Goal: Find specific fact: Find specific page/section

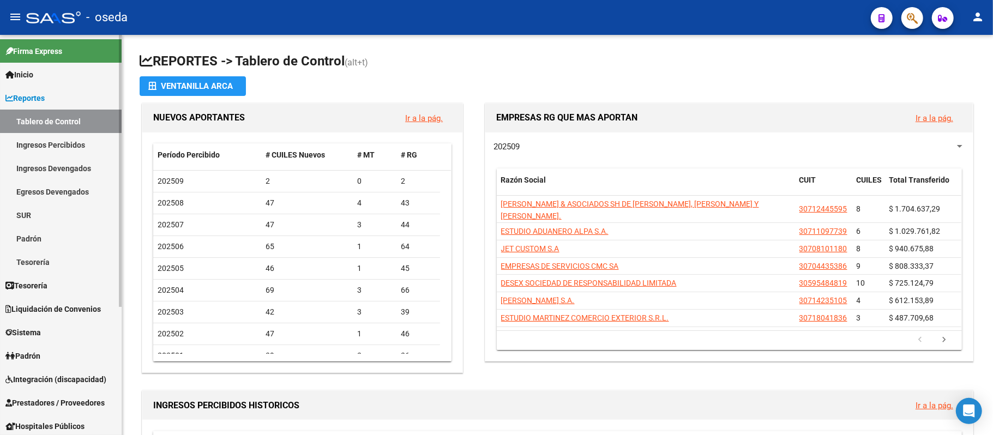
click at [53, 99] on link "Reportes" at bounding box center [61, 97] width 122 height 23
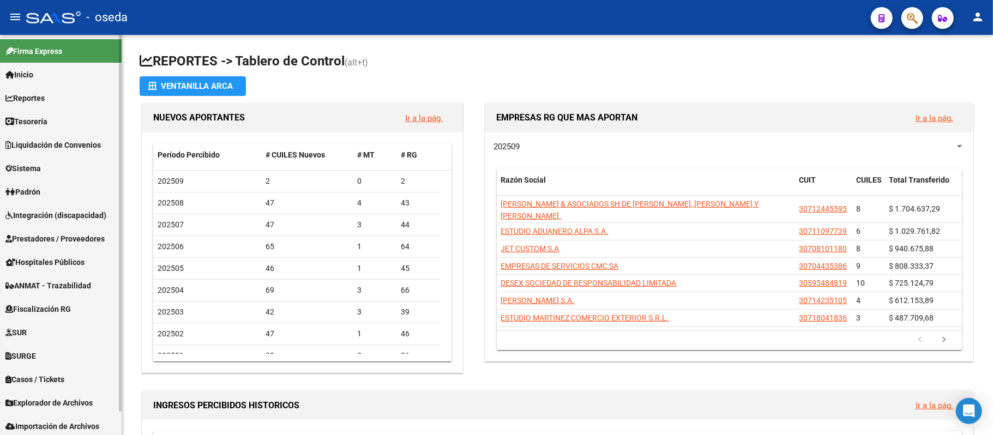
click at [43, 239] on span "Prestadores / Proveedores" at bounding box center [54, 239] width 99 height 12
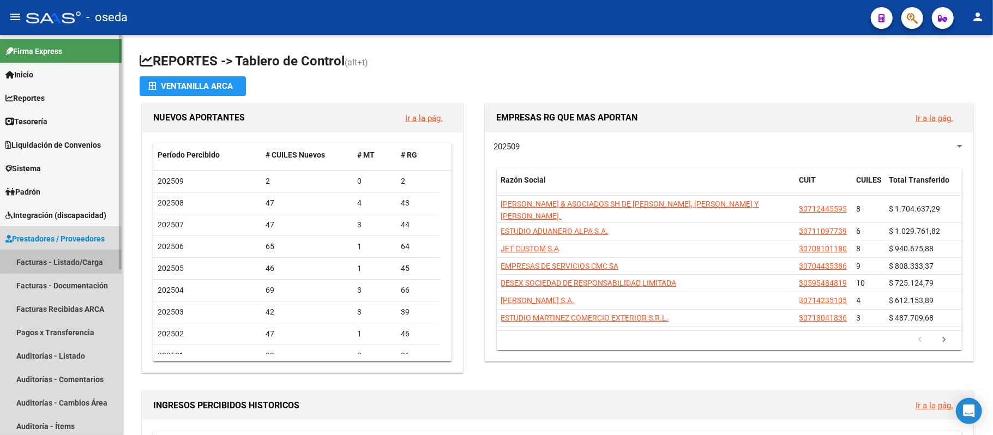
click at [51, 256] on link "Facturas - Listado/Carga" at bounding box center [61, 261] width 122 height 23
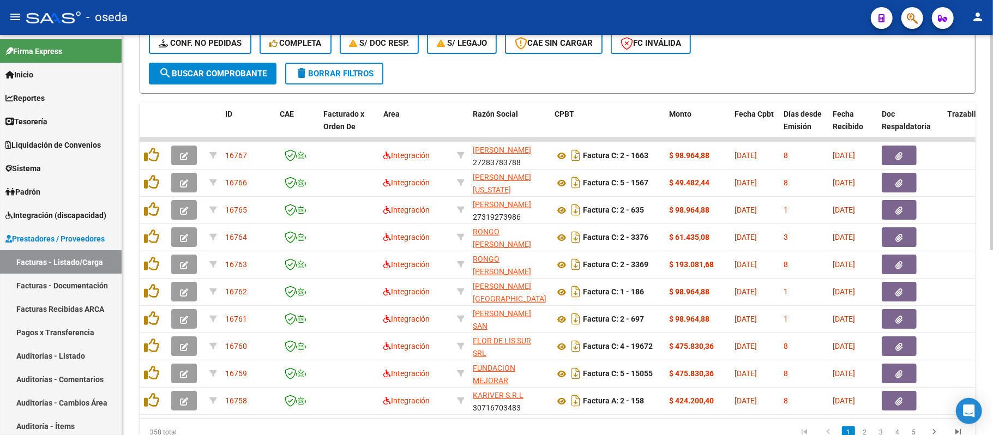
scroll to position [346, 0]
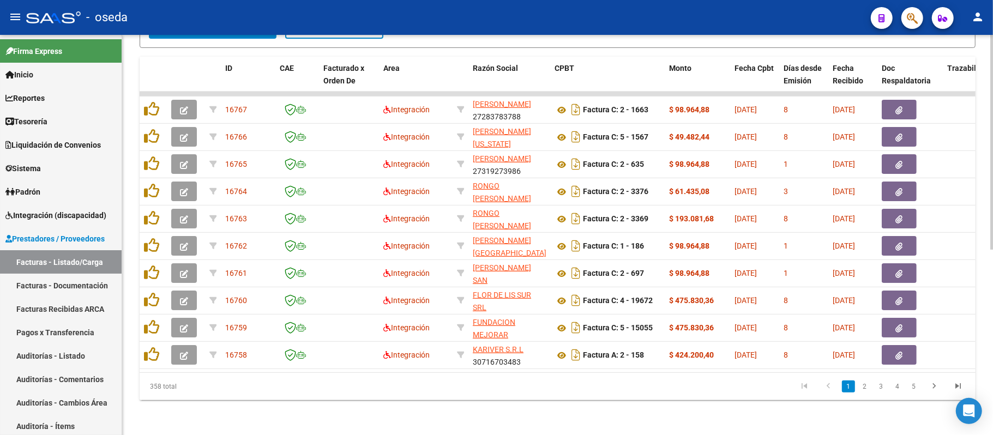
click at [867, 388] on link "2" at bounding box center [865, 387] width 13 height 12
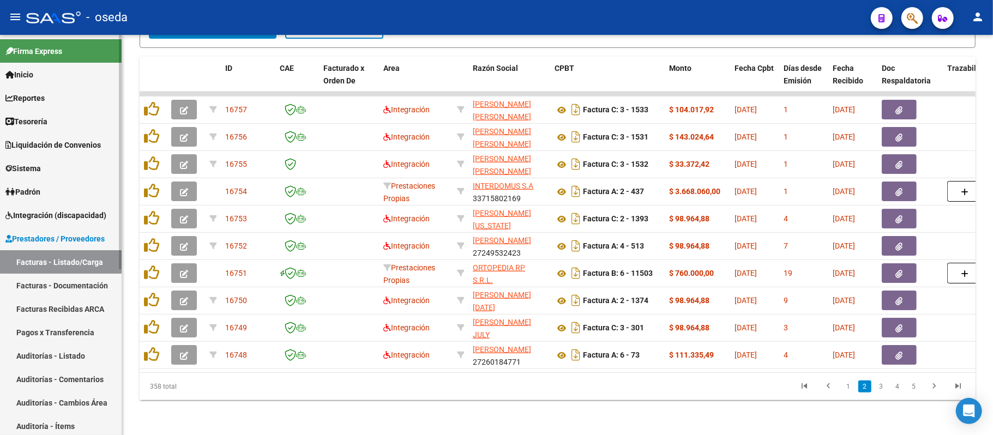
click at [68, 308] on link "Facturas Recibidas ARCA" at bounding box center [61, 308] width 122 height 23
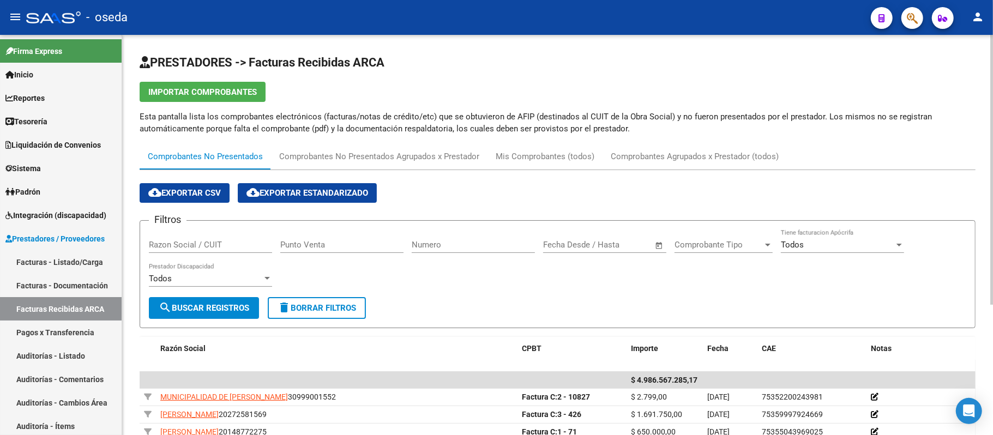
scroll to position [73, 0]
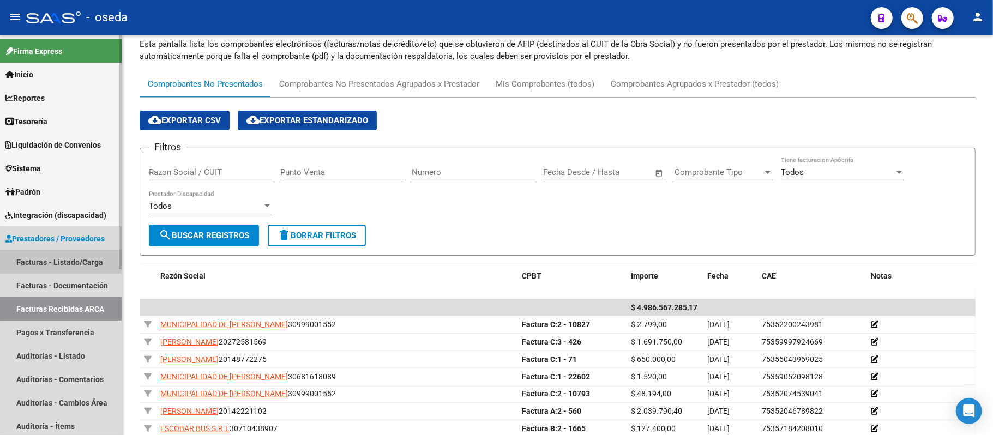
click at [74, 260] on link "Facturas - Listado/Carga" at bounding box center [61, 261] width 122 height 23
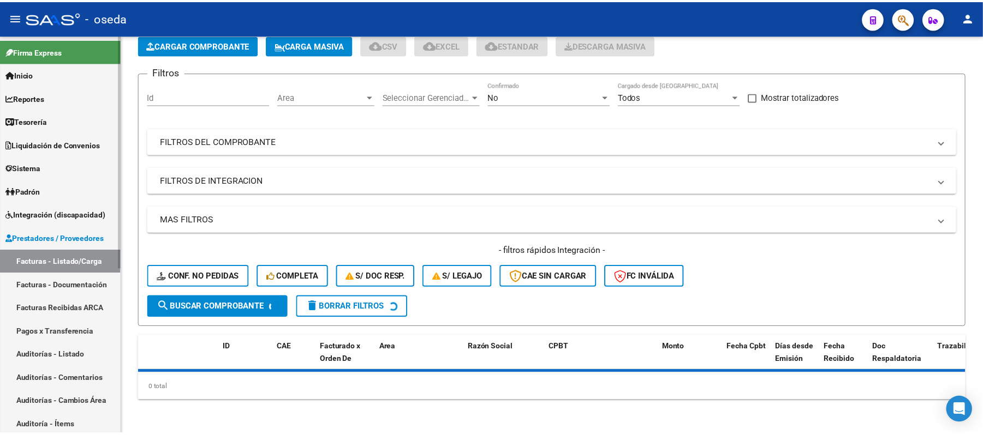
scroll to position [73, 0]
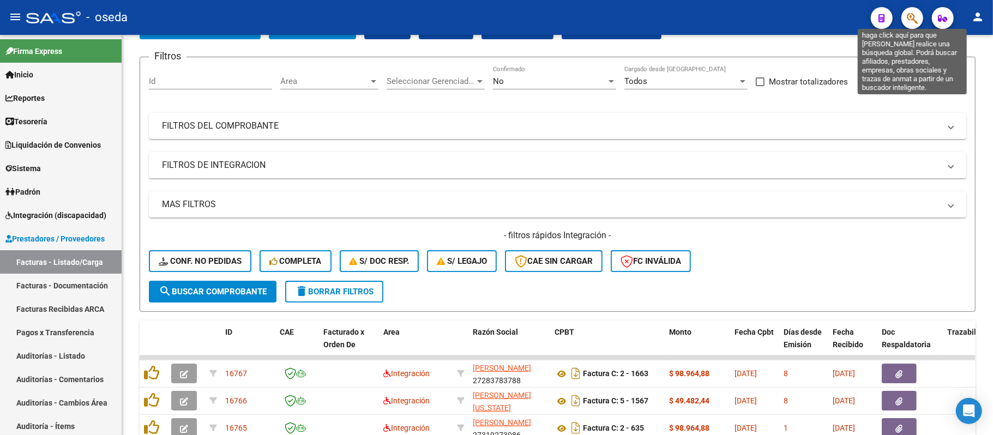
click at [913, 19] on icon "button" at bounding box center [912, 18] width 11 height 13
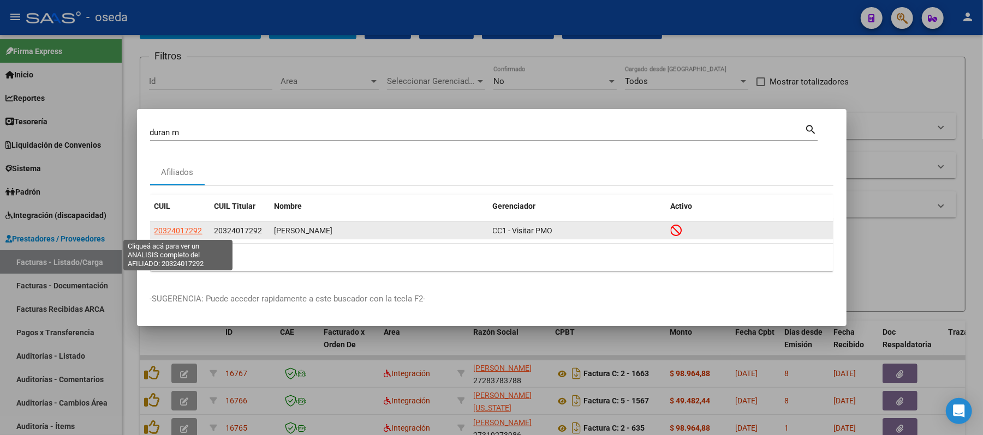
click at [170, 228] on span "20324017292" at bounding box center [178, 230] width 48 height 9
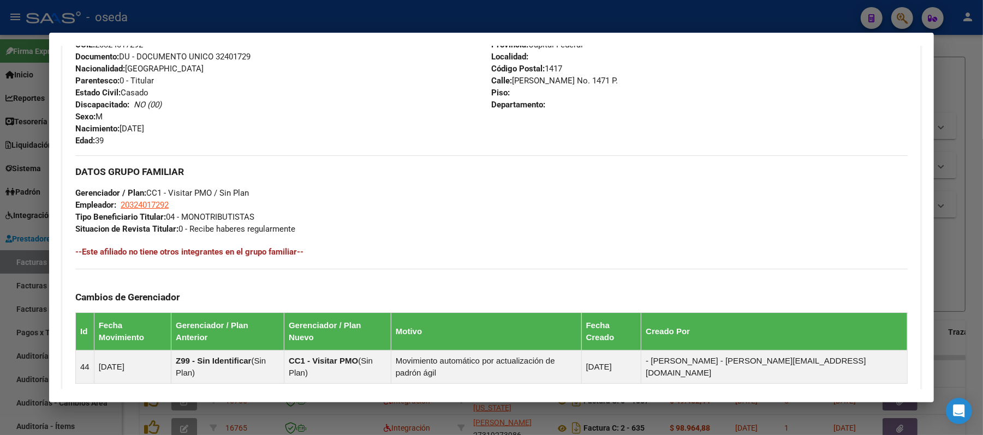
scroll to position [509, 0]
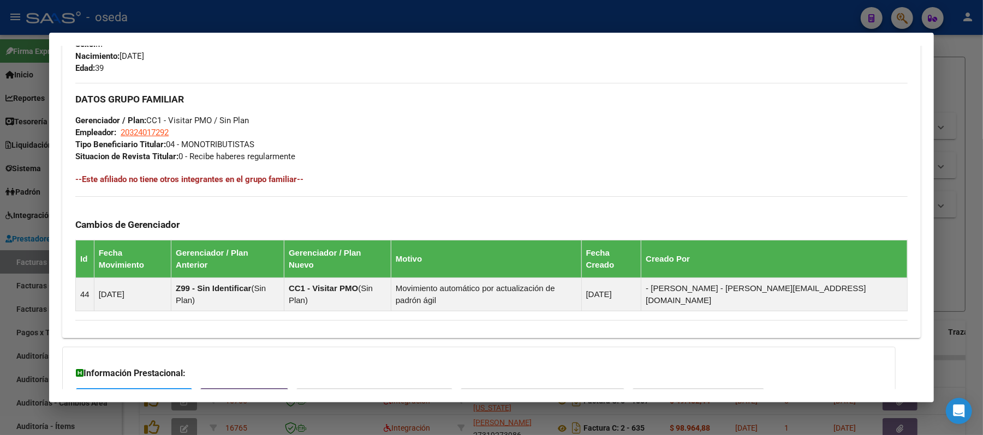
click at [0, 221] on div at bounding box center [491, 217] width 983 height 435
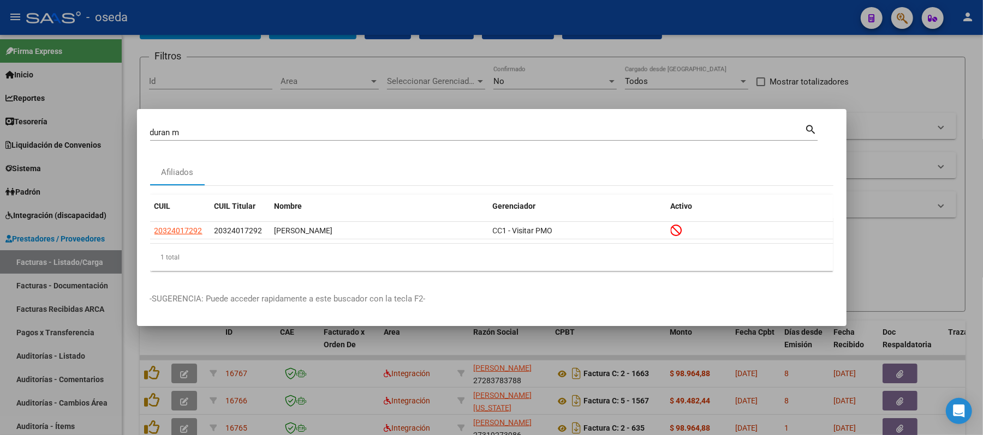
click at [218, 131] on input "duran m" at bounding box center [477, 133] width 655 height 10
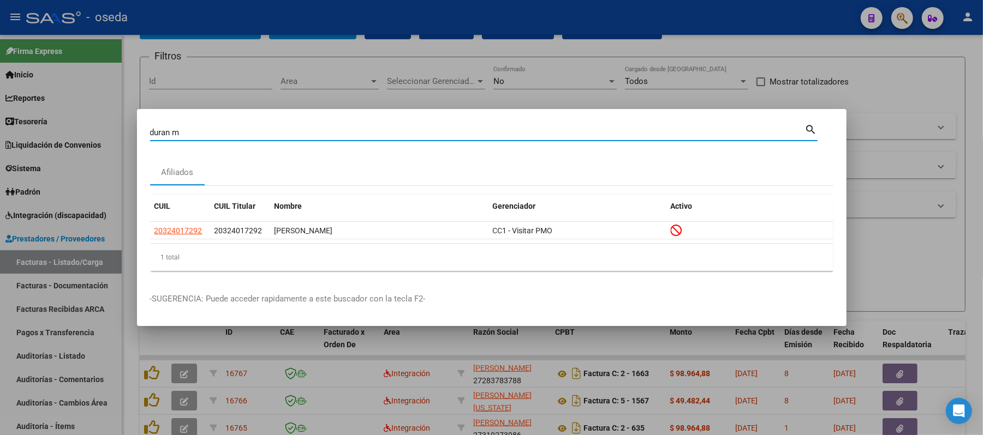
click at [218, 131] on input "duran m" at bounding box center [477, 133] width 655 height 10
type input "duran"
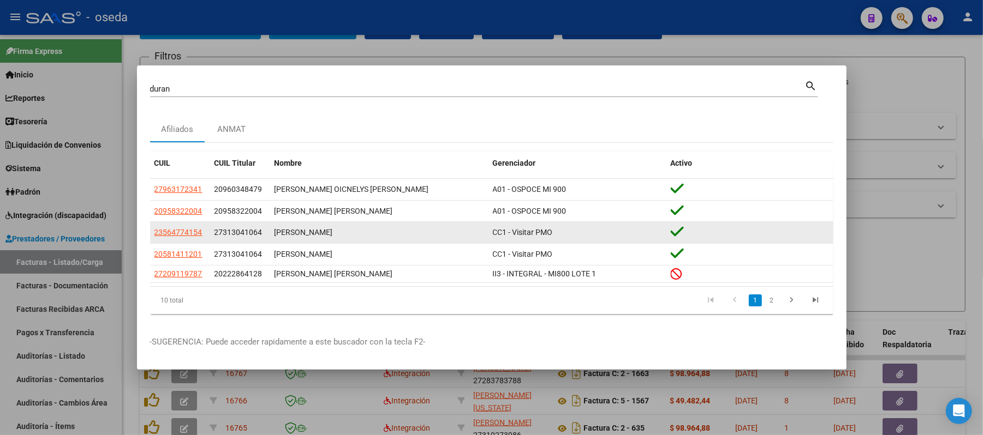
click at [187, 238] on app-link-go-to "23564774154" at bounding box center [178, 232] width 48 height 13
click at [184, 232] on span "23564774154" at bounding box center [178, 232] width 48 height 9
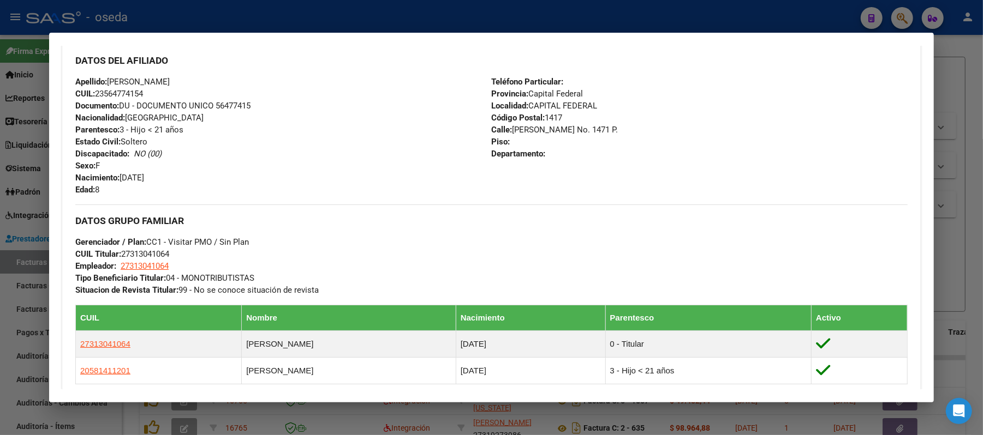
scroll to position [436, 0]
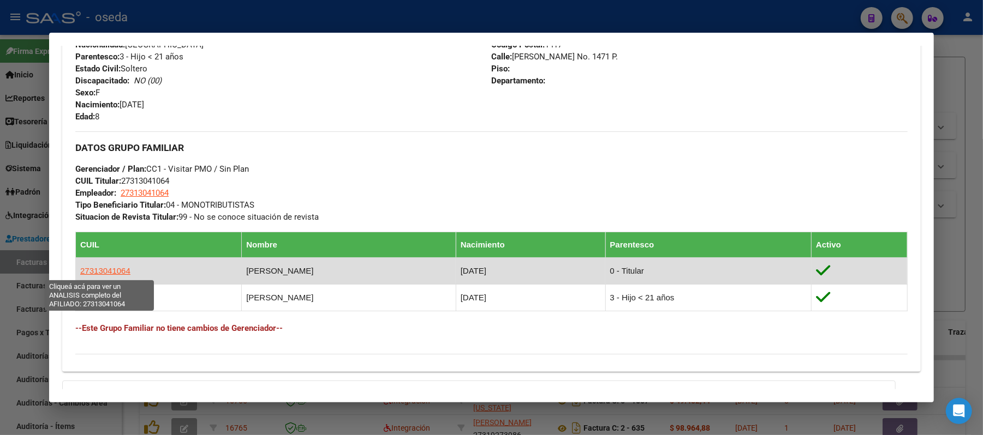
click at [113, 272] on span "27313041064" at bounding box center [105, 270] width 50 height 9
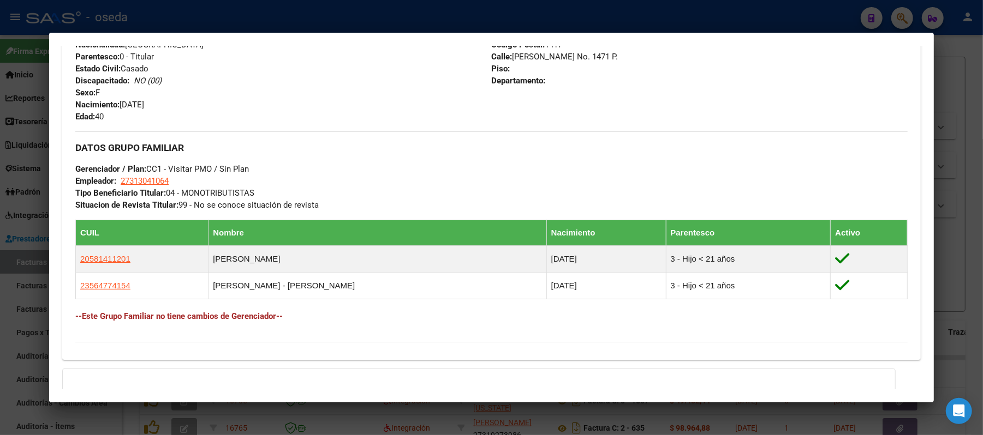
scroll to position [550, 0]
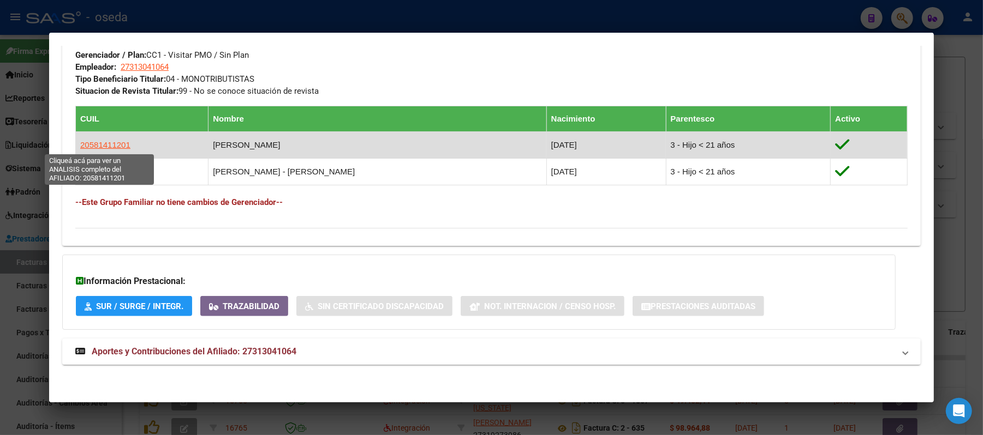
click at [96, 147] on span "20581411201" at bounding box center [105, 144] width 50 height 9
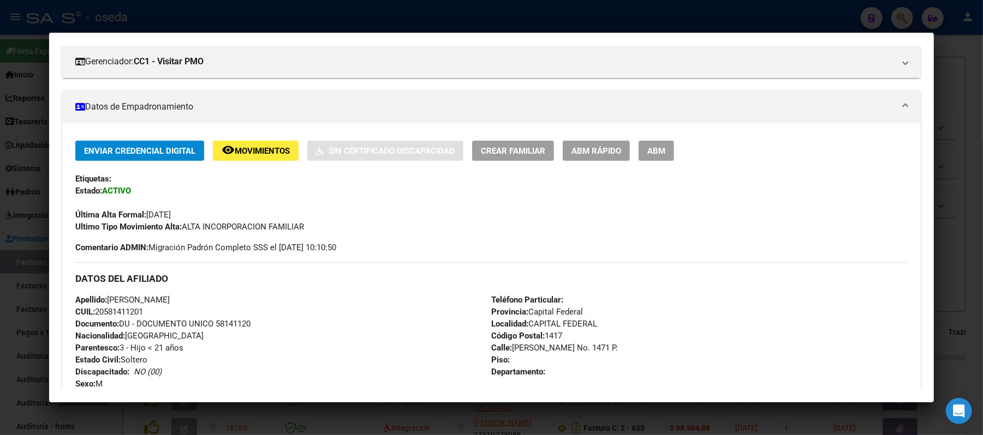
scroll to position [291, 0]
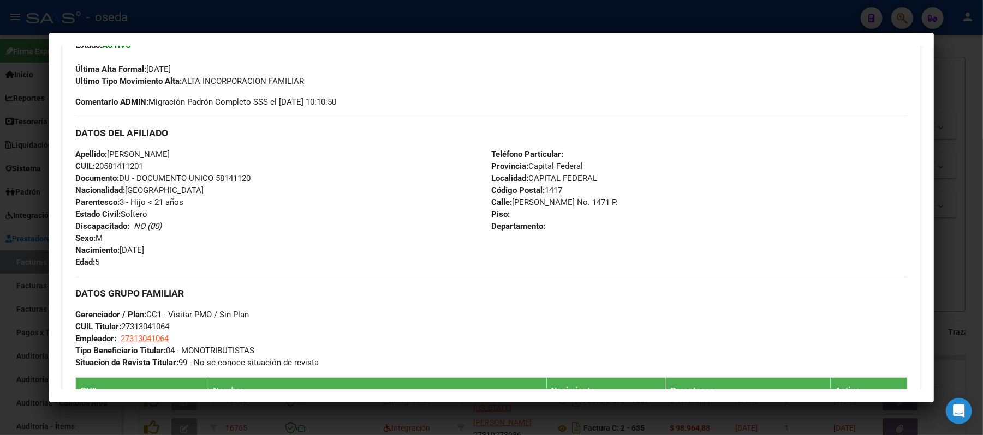
click at [0, 199] on div at bounding box center [491, 217] width 983 height 435
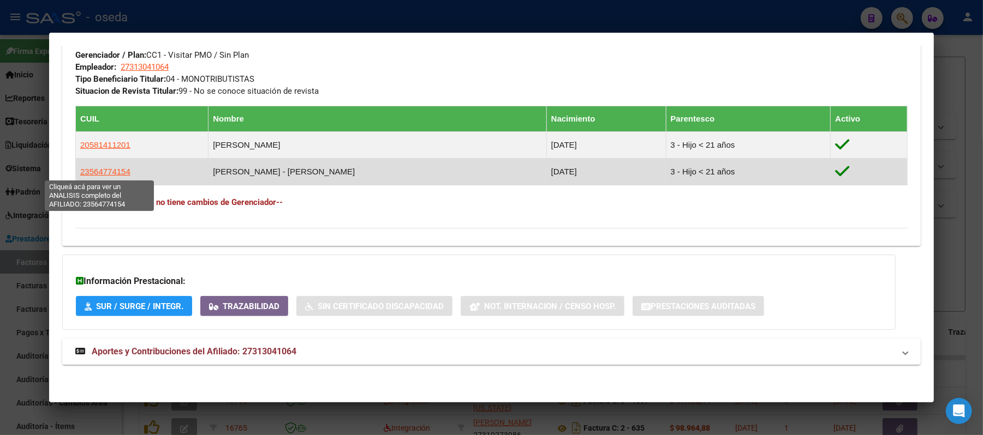
click at [90, 175] on span "23564774154" at bounding box center [105, 171] width 50 height 9
type textarea "23564774154"
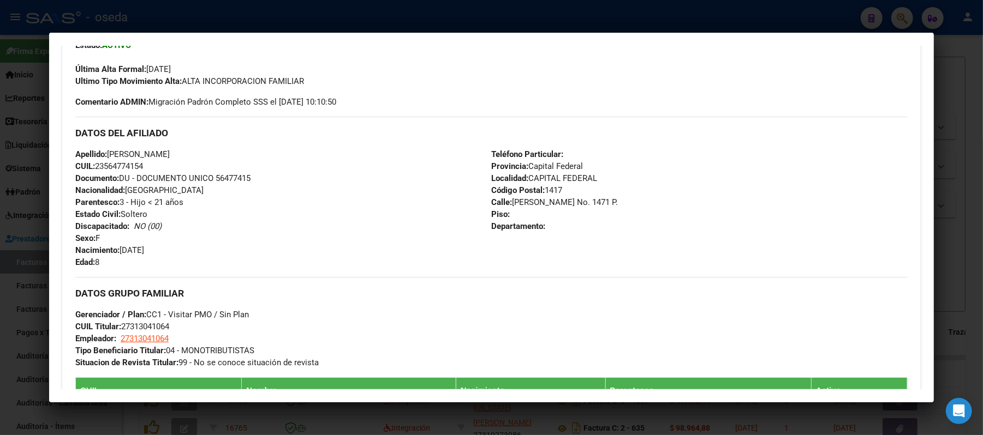
click at [14, 200] on div at bounding box center [491, 217] width 983 height 435
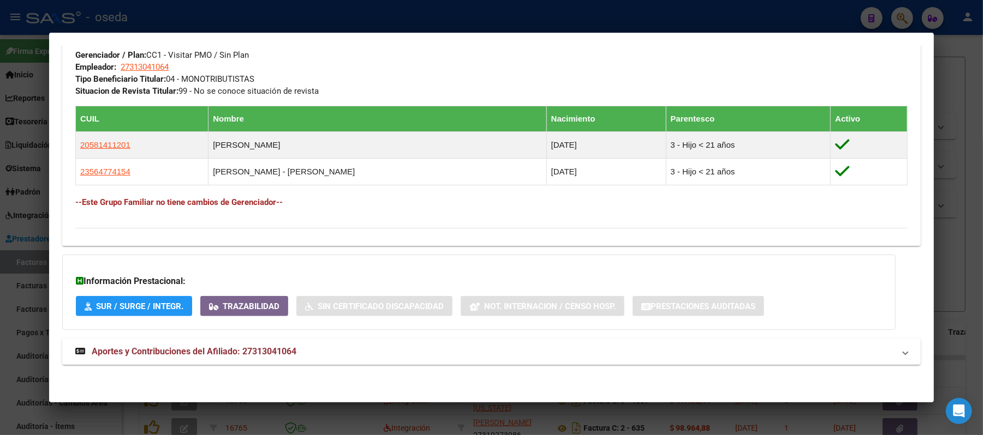
click at [16, 203] on div at bounding box center [491, 217] width 983 height 435
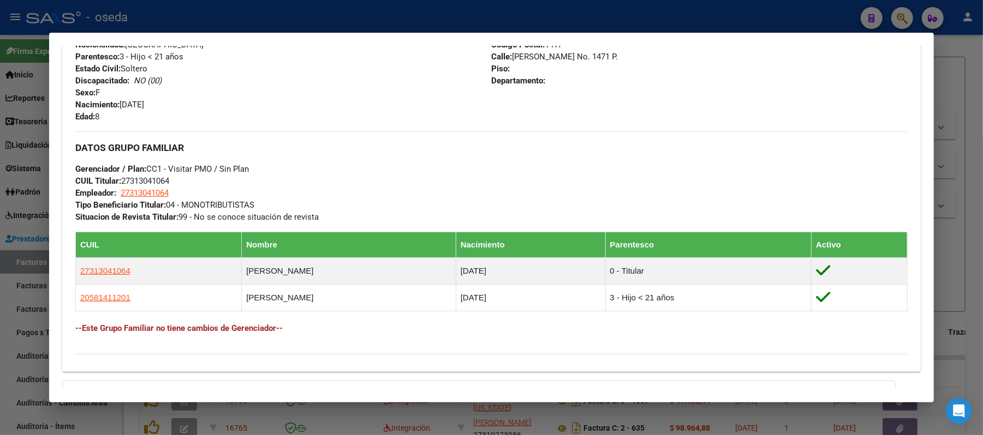
click at [16, 203] on div at bounding box center [491, 217] width 983 height 435
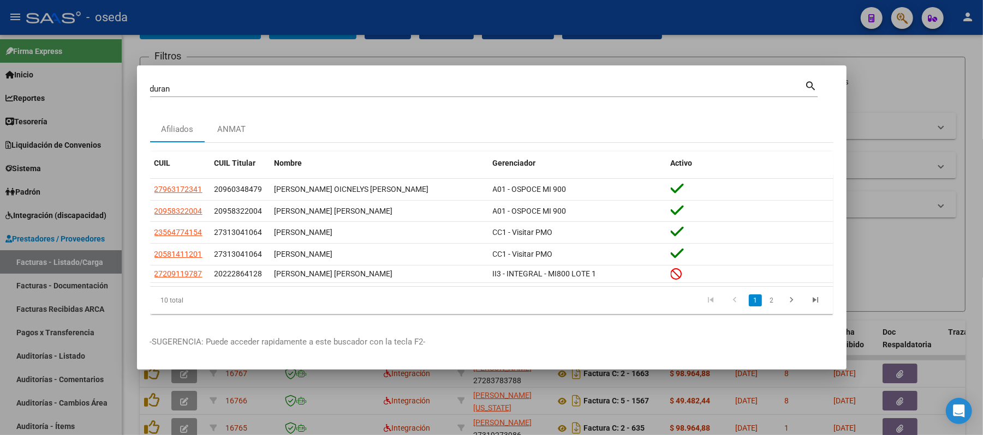
click at [5, 285] on div at bounding box center [491, 217] width 983 height 435
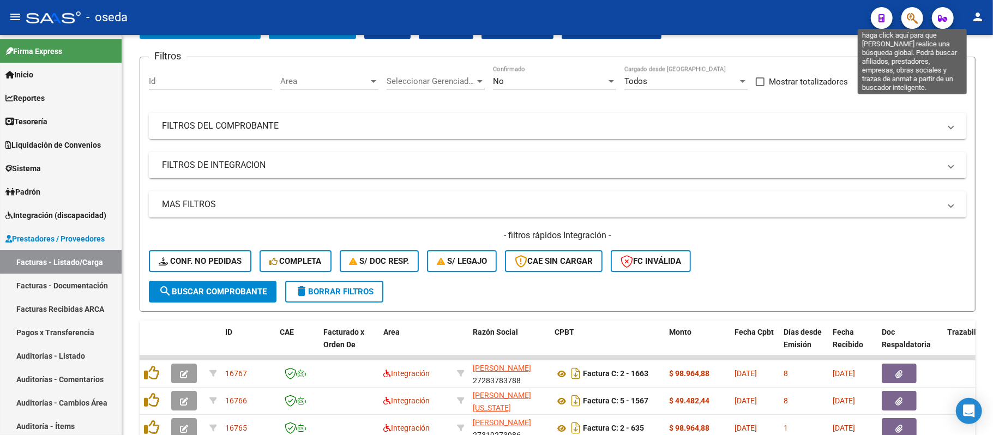
click at [911, 20] on icon "button" at bounding box center [912, 18] width 11 height 13
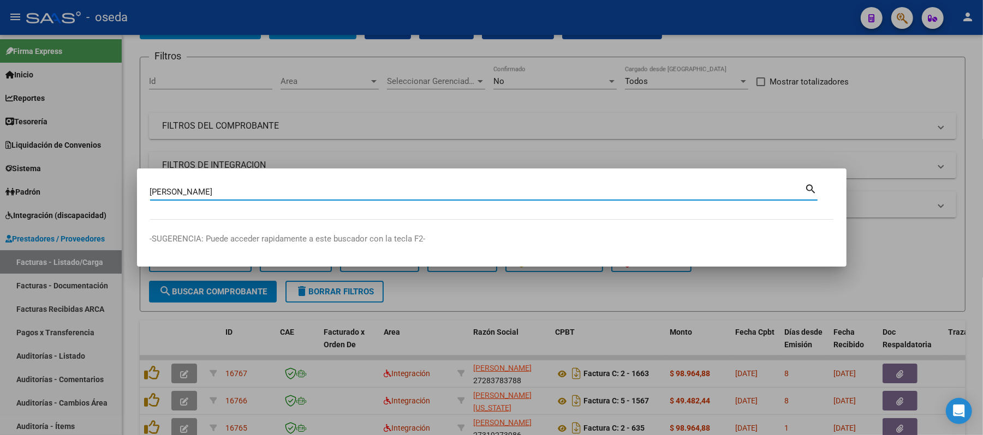
type input "[PERSON_NAME]"
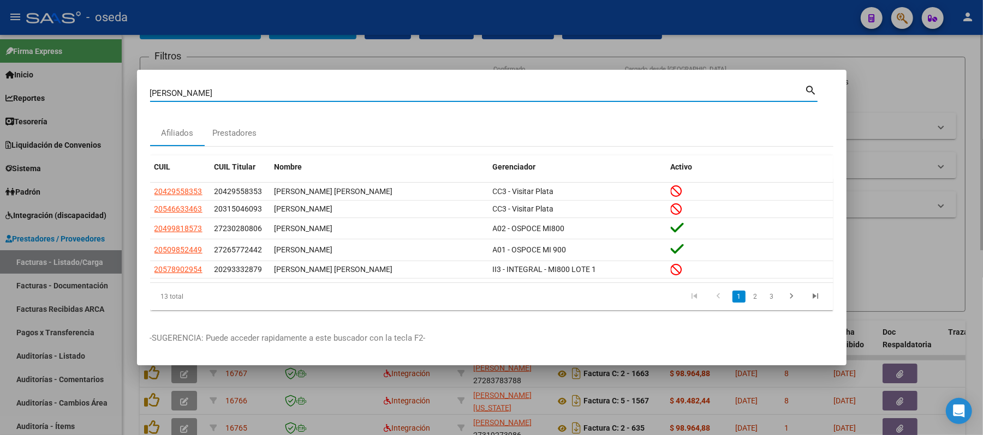
drag, startPoint x: 670, startPoint y: 34, endPoint x: 644, endPoint y: 40, distance: 27.0
click at [670, 34] on div at bounding box center [491, 217] width 983 height 435
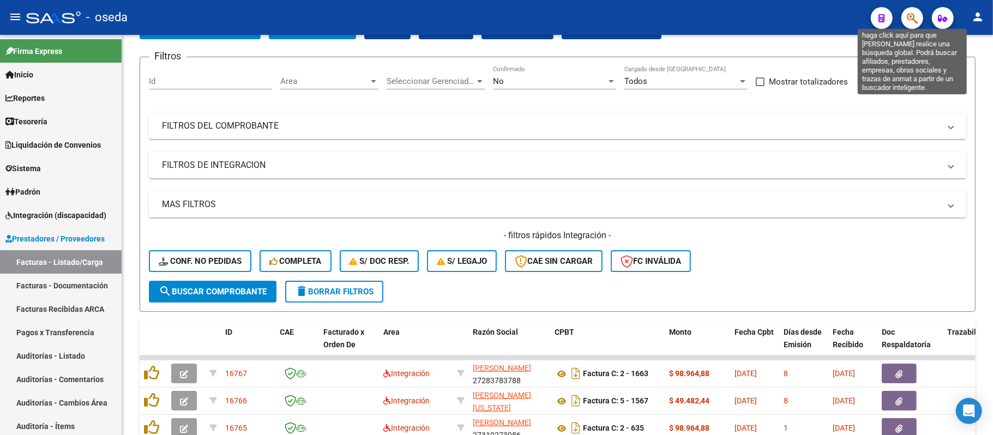
click at [917, 17] on icon "button" at bounding box center [912, 18] width 11 height 13
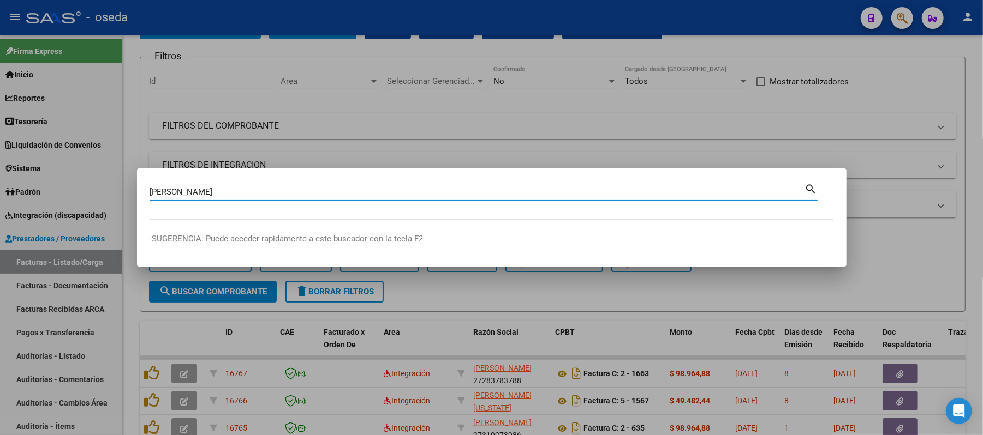
type input "[PERSON_NAME]"
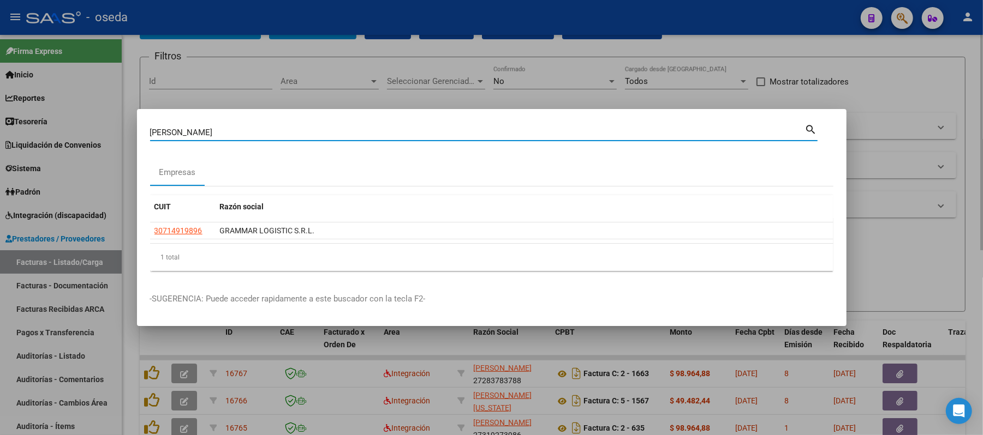
click at [319, 61] on div at bounding box center [491, 217] width 983 height 435
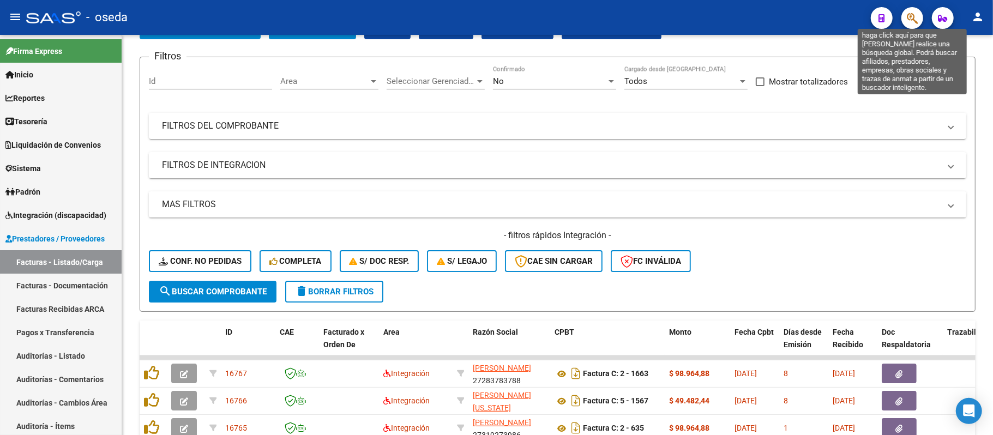
click at [917, 23] on icon "button" at bounding box center [912, 18] width 11 height 13
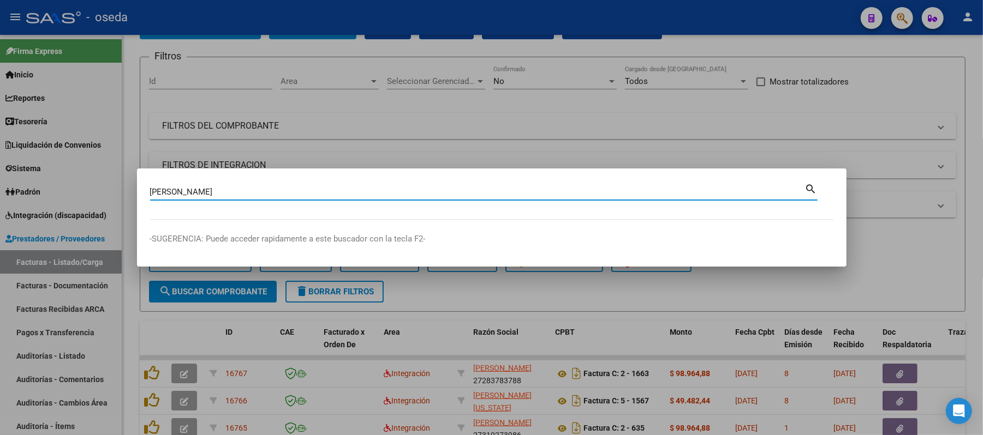
type input "[PERSON_NAME]"
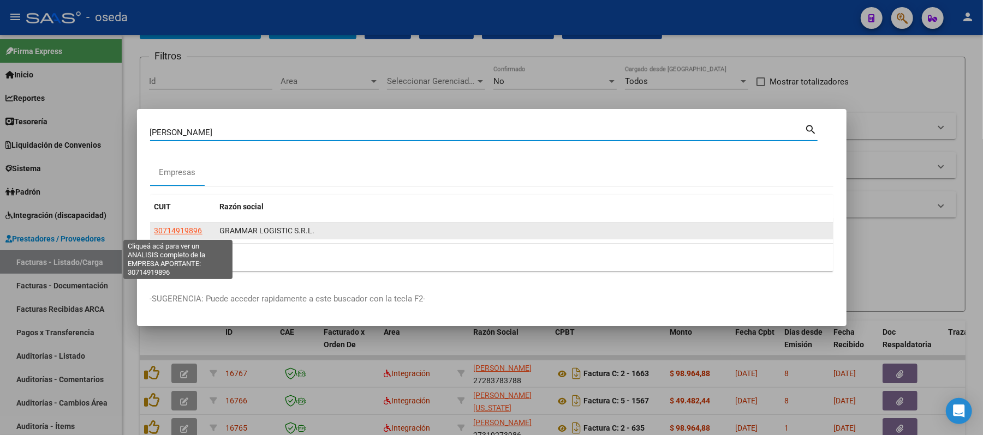
click at [182, 228] on span "30714919896" at bounding box center [178, 230] width 48 height 9
type textarea "30714919896"
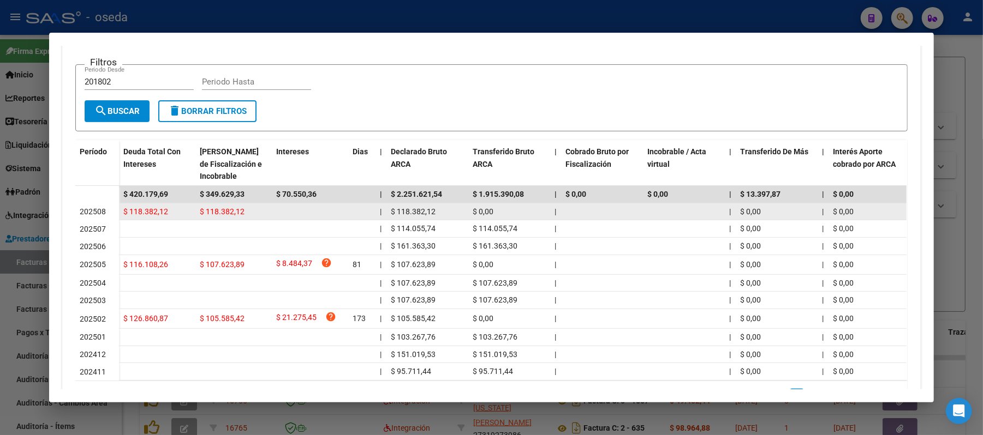
scroll to position [279, 0]
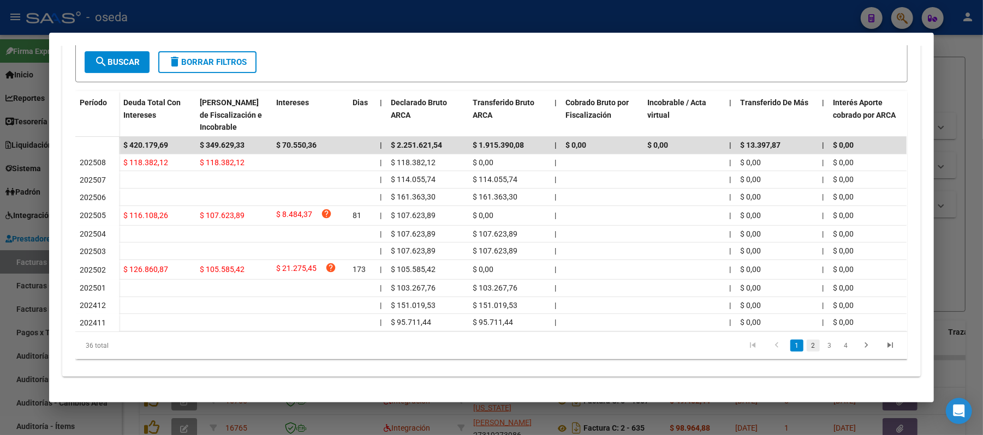
click at [806, 349] on link "2" at bounding box center [812, 346] width 13 height 12
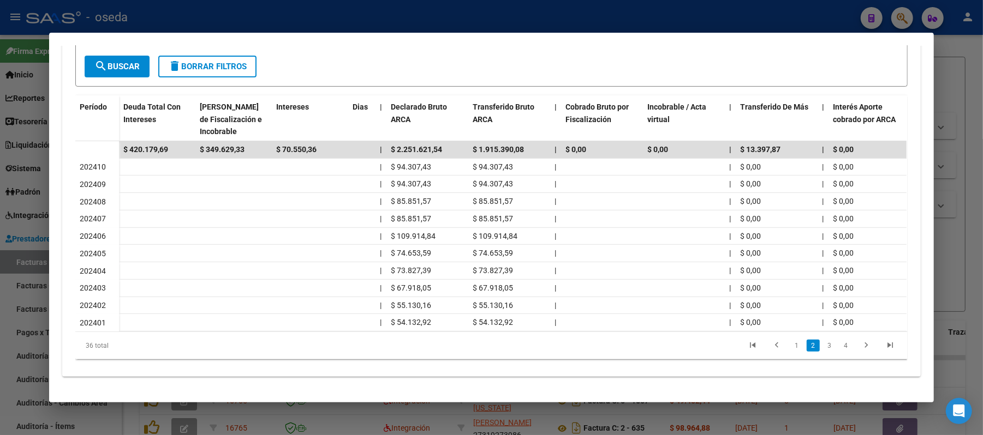
scroll to position [275, 0]
click at [790, 347] on link "1" at bounding box center [796, 346] width 13 height 12
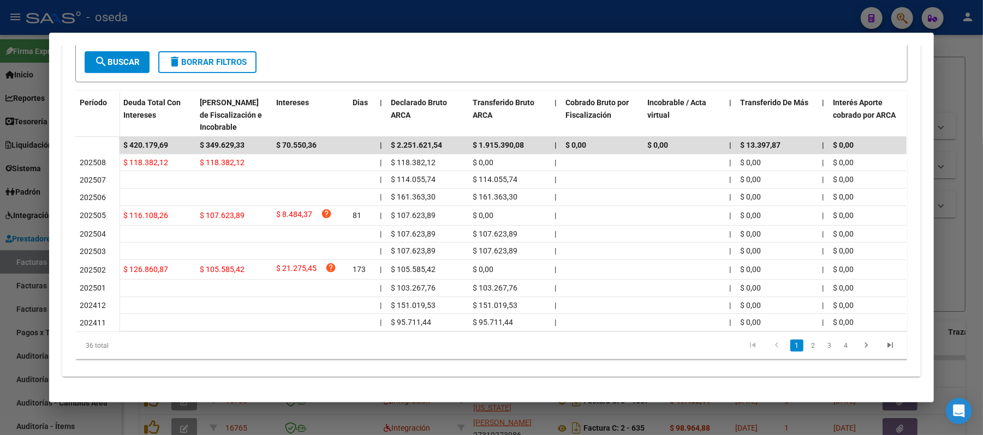
scroll to position [276, 0]
drag, startPoint x: 5, startPoint y: 105, endPoint x: 64, endPoint y: 86, distance: 62.6
click at [13, 105] on div at bounding box center [491, 217] width 983 height 435
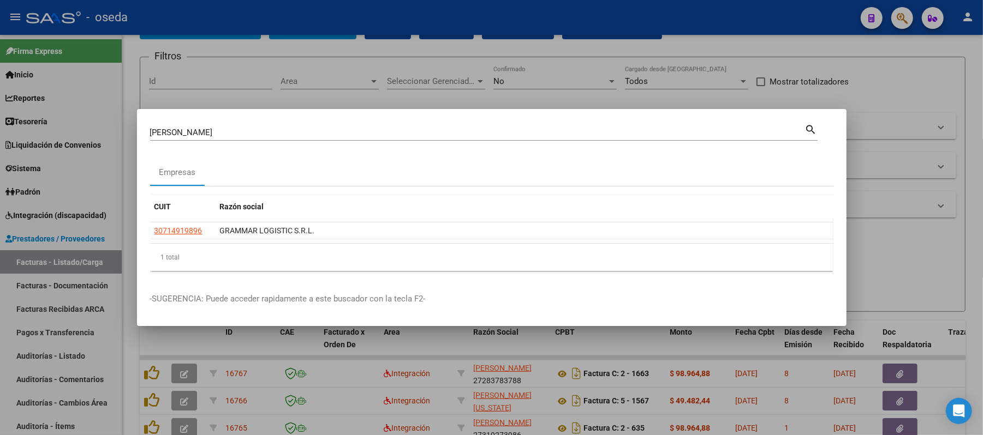
click at [231, 132] on input "[PERSON_NAME]" at bounding box center [477, 133] width 655 height 10
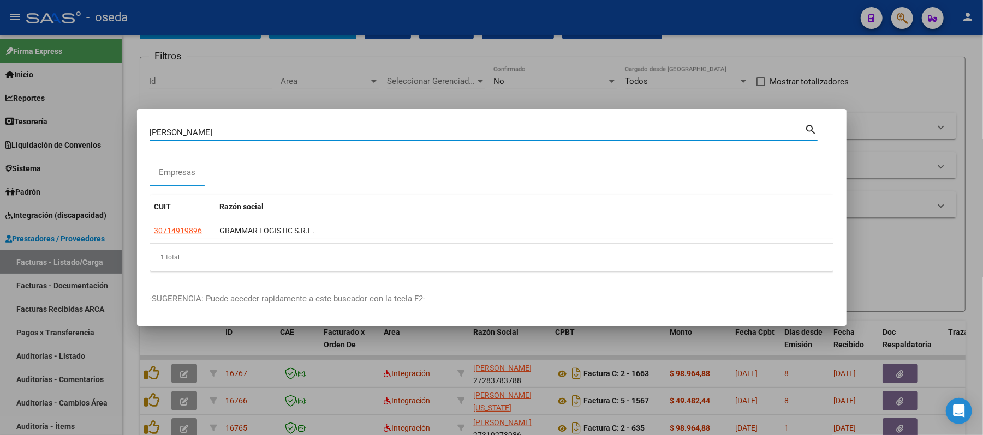
click at [231, 132] on input "[PERSON_NAME]" at bounding box center [477, 133] width 655 height 10
type input "44959242"
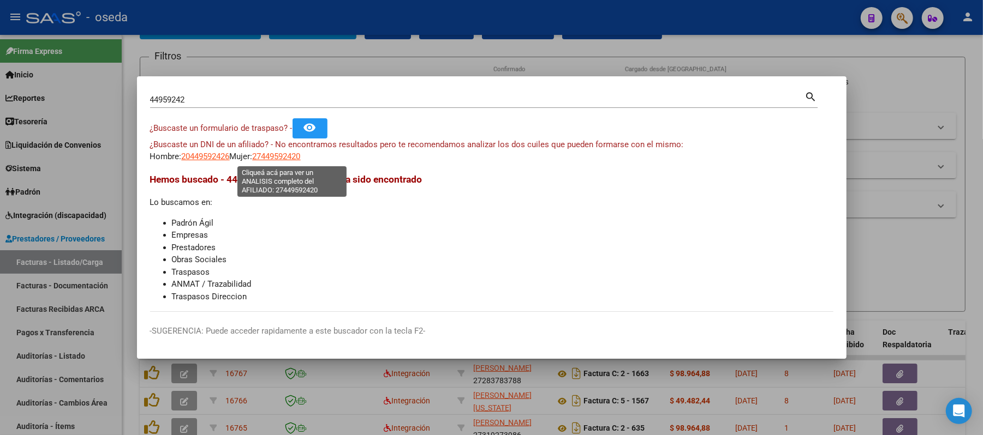
click at [290, 158] on span "27449592420" at bounding box center [277, 157] width 48 height 10
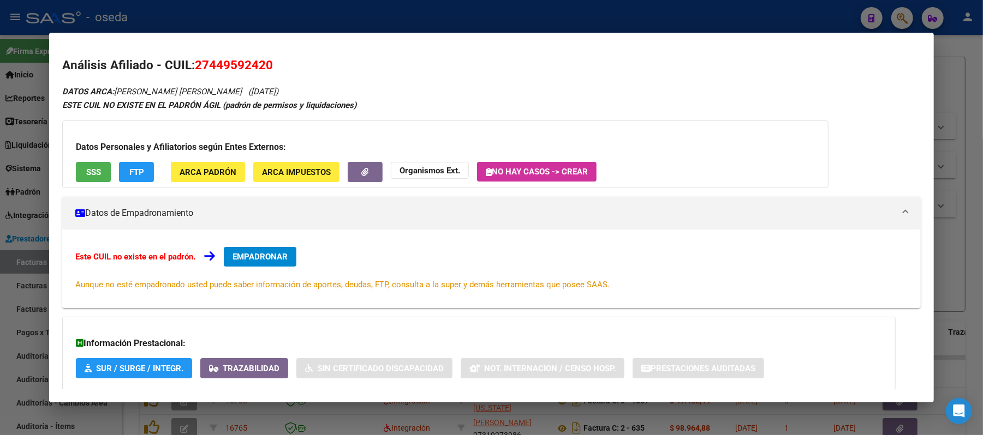
click at [81, 158] on div "Datos Personales y Afiliatorios según Entes Externos: SSS FTP ARCA Padrón ARCA …" at bounding box center [445, 155] width 766 height 68
click at [85, 178] on button "SSS" at bounding box center [93, 172] width 35 height 20
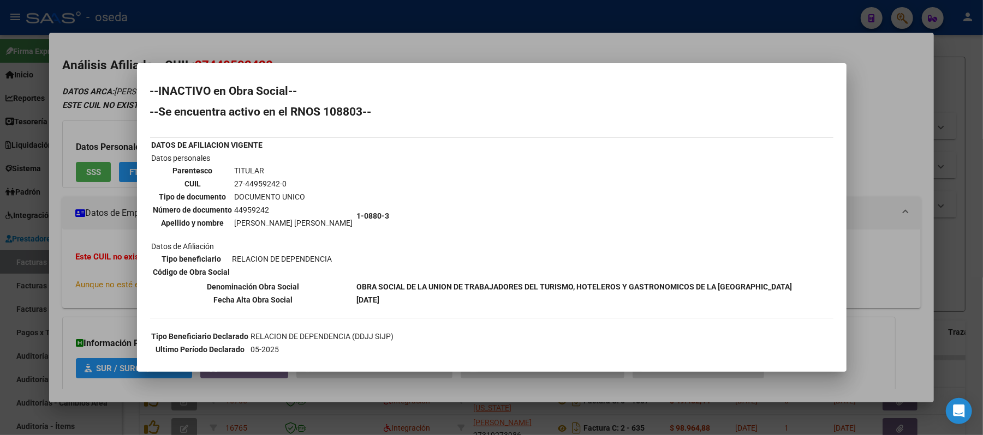
click at [107, 271] on div at bounding box center [491, 217] width 983 height 435
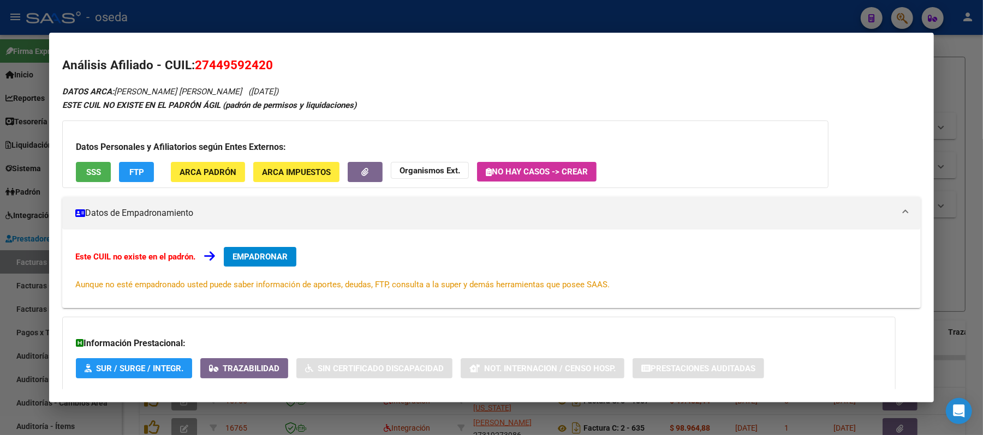
scroll to position [62, 0]
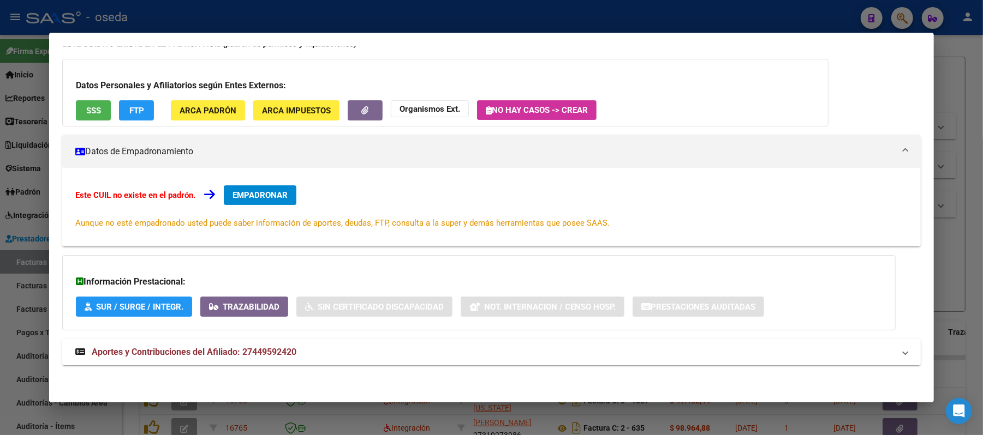
click at [221, 349] on strong "Aportes y Contribuciones del Afiliado: 27449592420" at bounding box center [185, 352] width 221 height 13
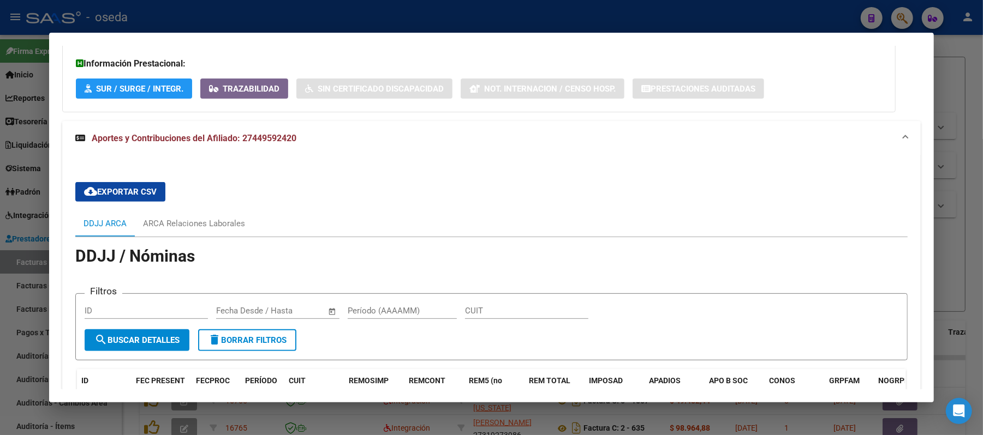
scroll to position [404, 0]
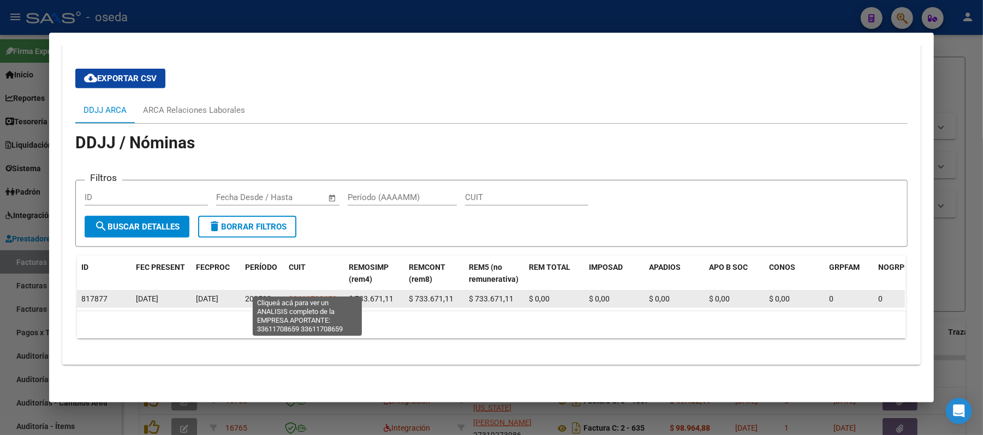
click at [300, 295] on span "33611708659" at bounding box center [313, 299] width 48 height 9
type textarea "33611708659"
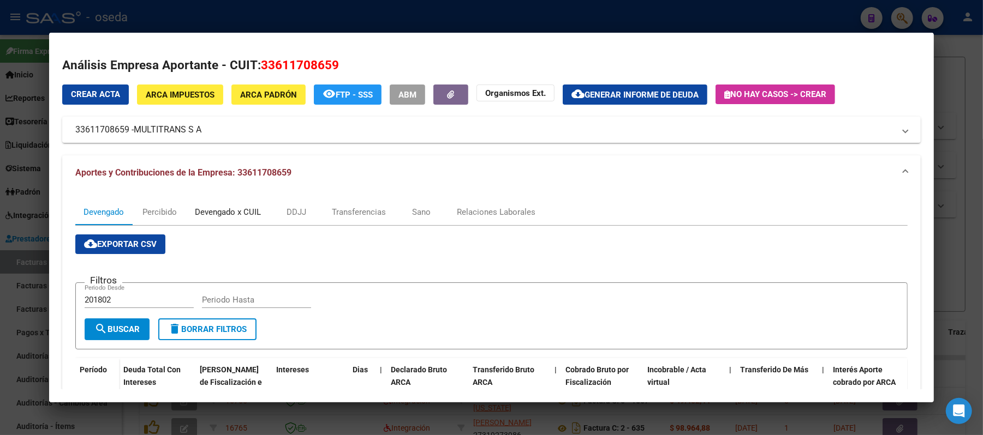
click at [233, 213] on div "Devengado x CUIL" at bounding box center [228, 212] width 66 height 12
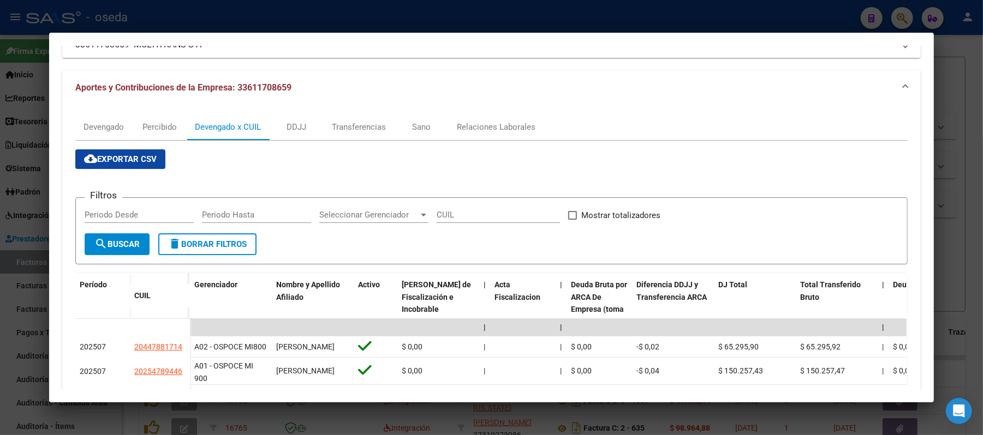
scroll to position [158, 0]
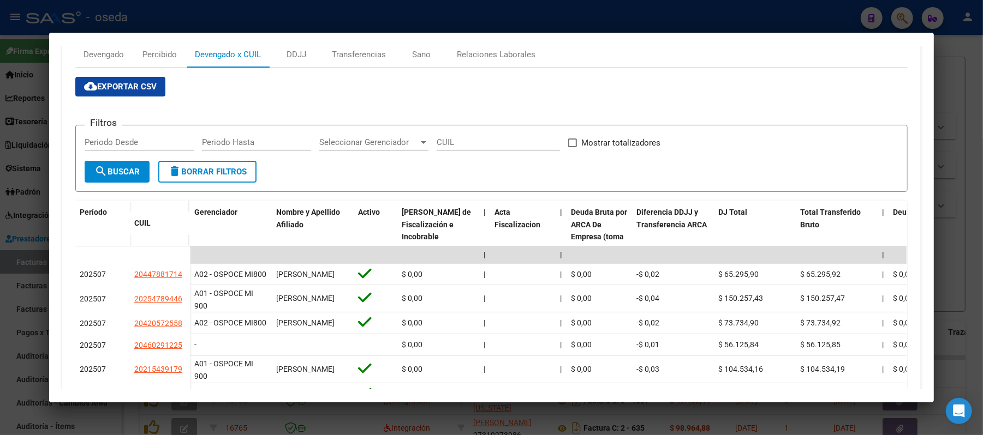
click at [0, 131] on div at bounding box center [491, 217] width 983 height 435
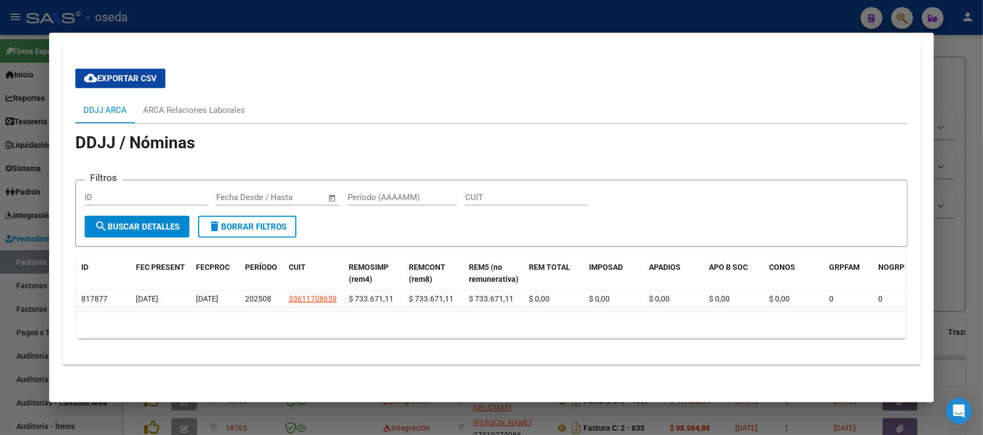
click at [10, 121] on div at bounding box center [491, 217] width 983 height 435
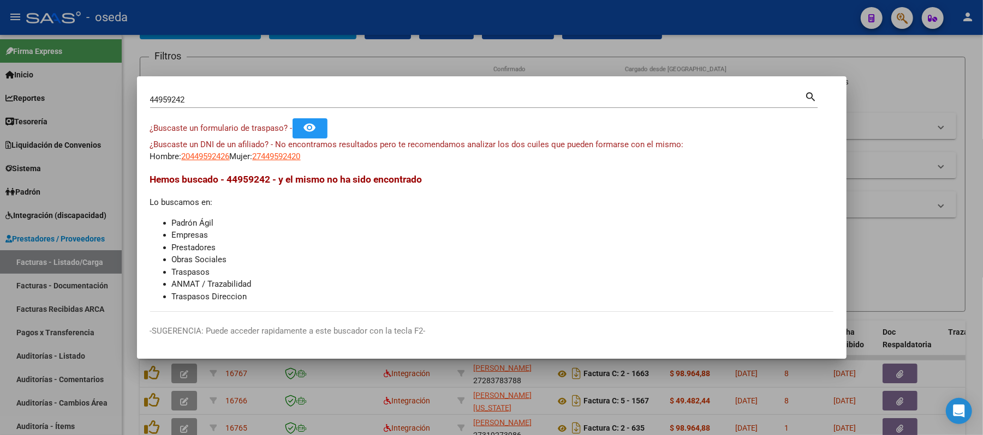
click at [530, 391] on div at bounding box center [491, 217] width 983 height 435
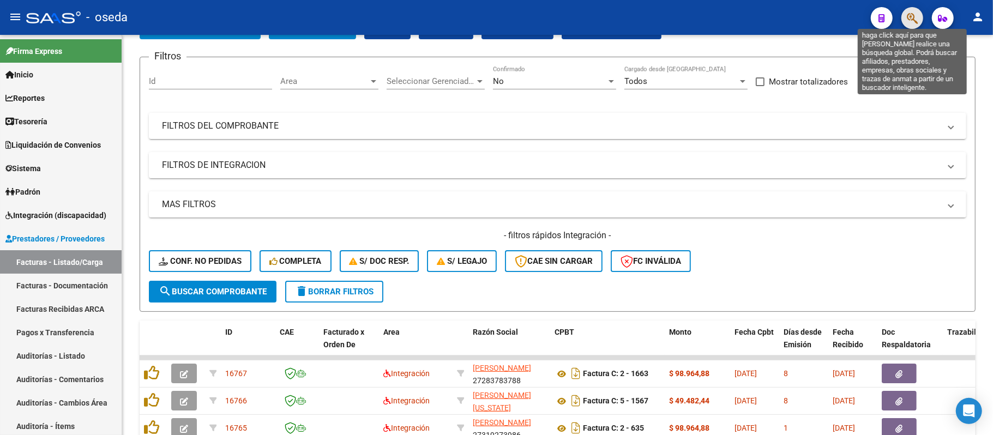
click at [911, 18] on icon "button" at bounding box center [912, 18] width 11 height 13
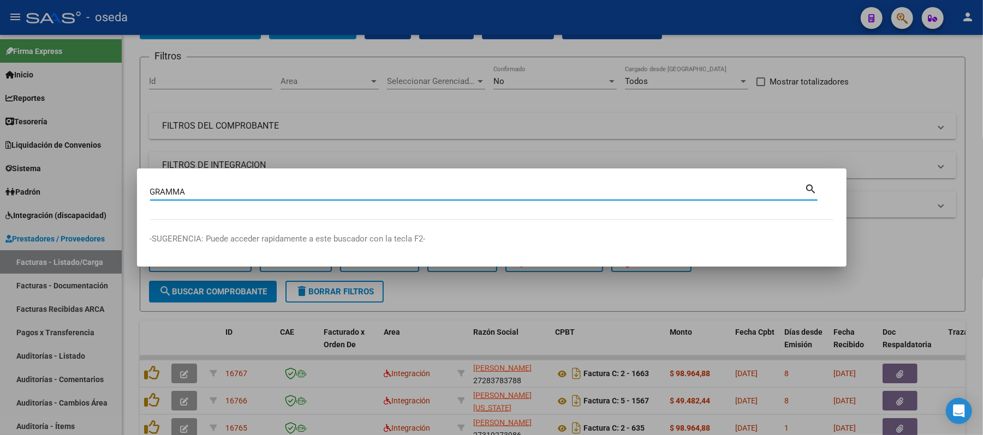
type input "GRAMMA"
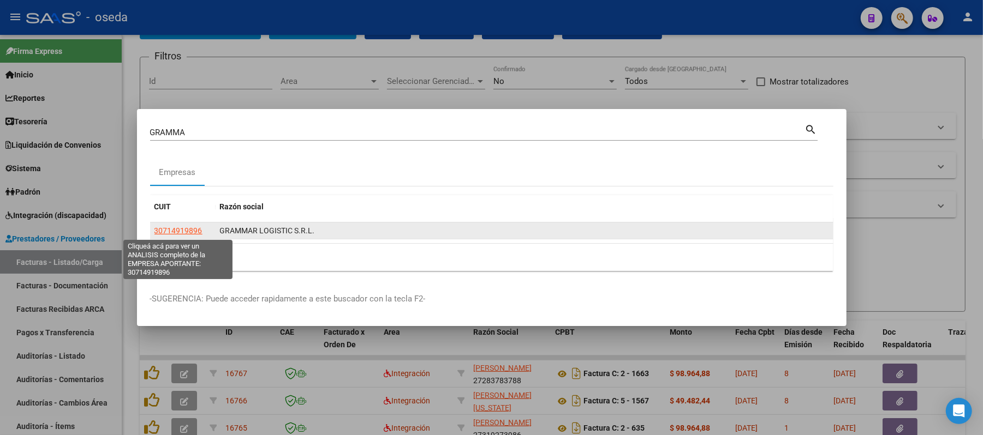
click at [178, 231] on span "30714919896" at bounding box center [178, 230] width 48 height 9
type textarea "30714919896"
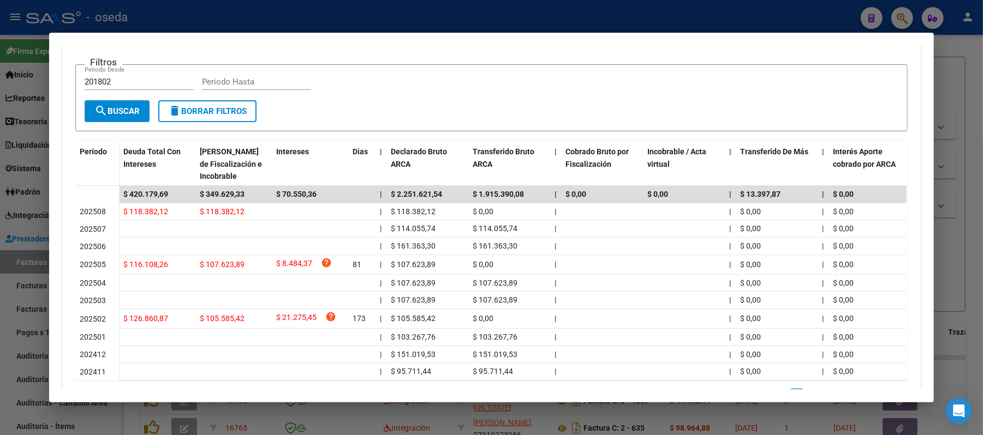
scroll to position [0, 0]
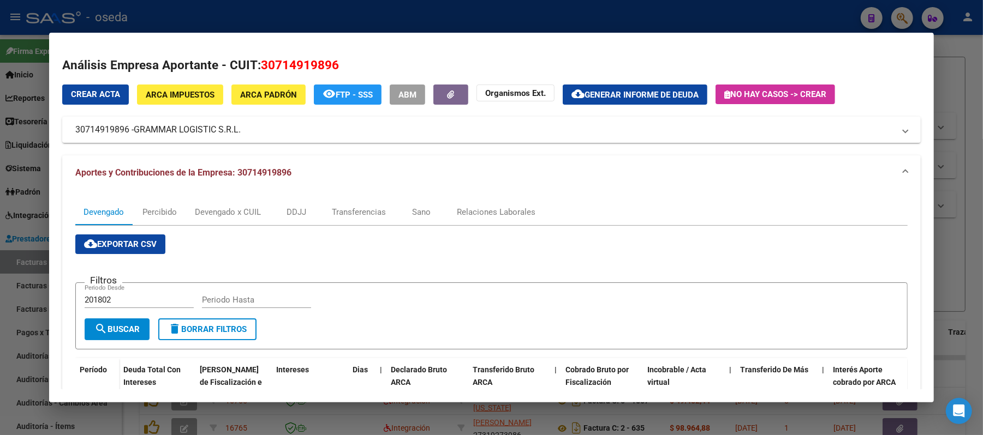
click at [300, 62] on span "30714919896" at bounding box center [300, 65] width 78 height 14
copy span "30714919896"
